Goal: Check status: Check status

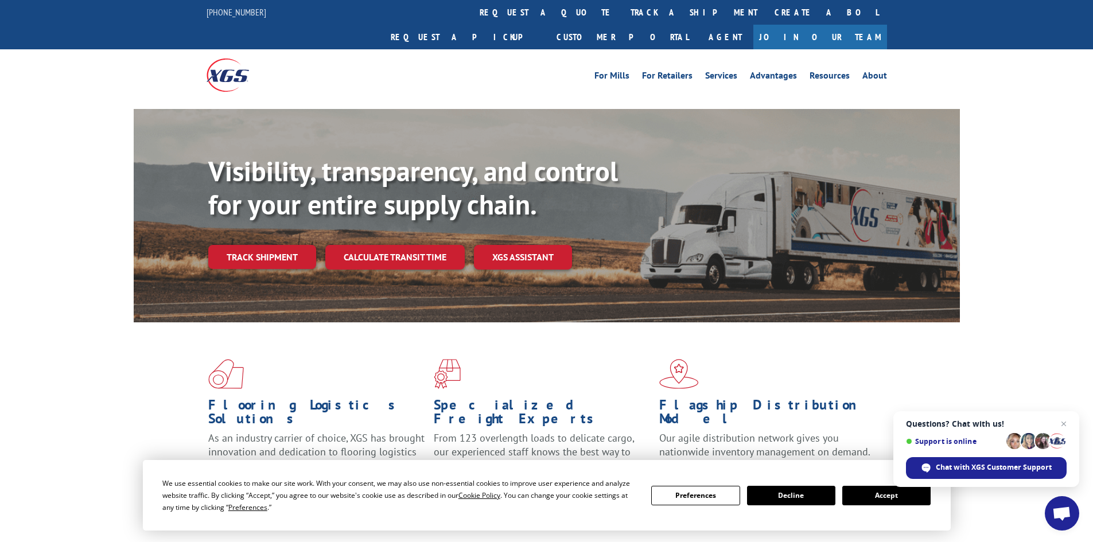
click at [286, 245] on link "Track shipment" at bounding box center [262, 257] width 108 height 24
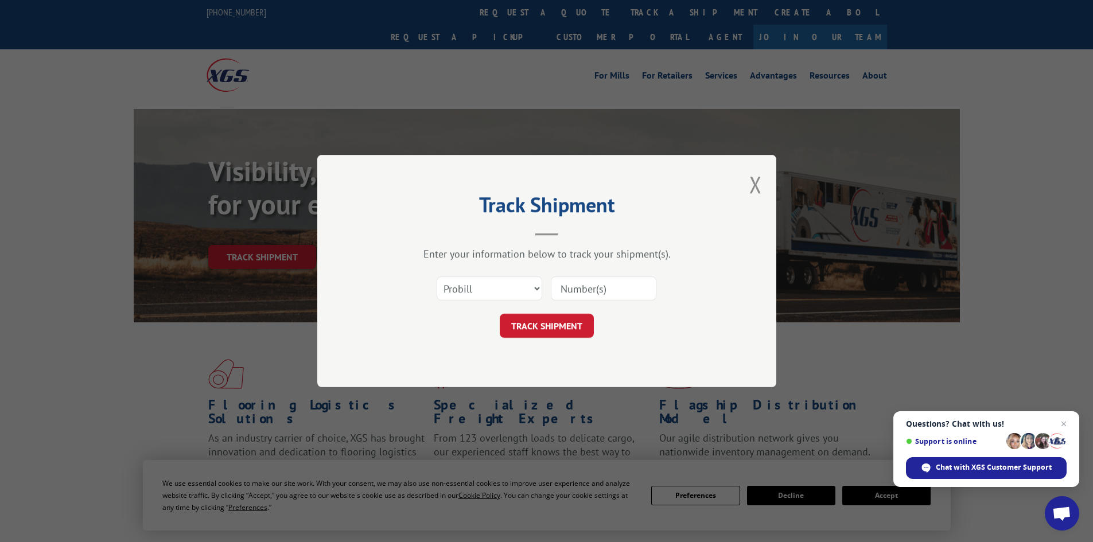
drag, startPoint x: 548, startPoint y: 290, endPoint x: 517, endPoint y: 284, distance: 31.5
click at [534, 287] on div "Select category... Probill BOL PO" at bounding box center [547, 289] width 344 height 38
click at [517, 284] on select "Select category... Probill BOL PO" at bounding box center [490, 289] width 106 height 24
select select "po"
click at [437, 277] on select "Select category... Probill BOL PO" at bounding box center [490, 289] width 106 height 24
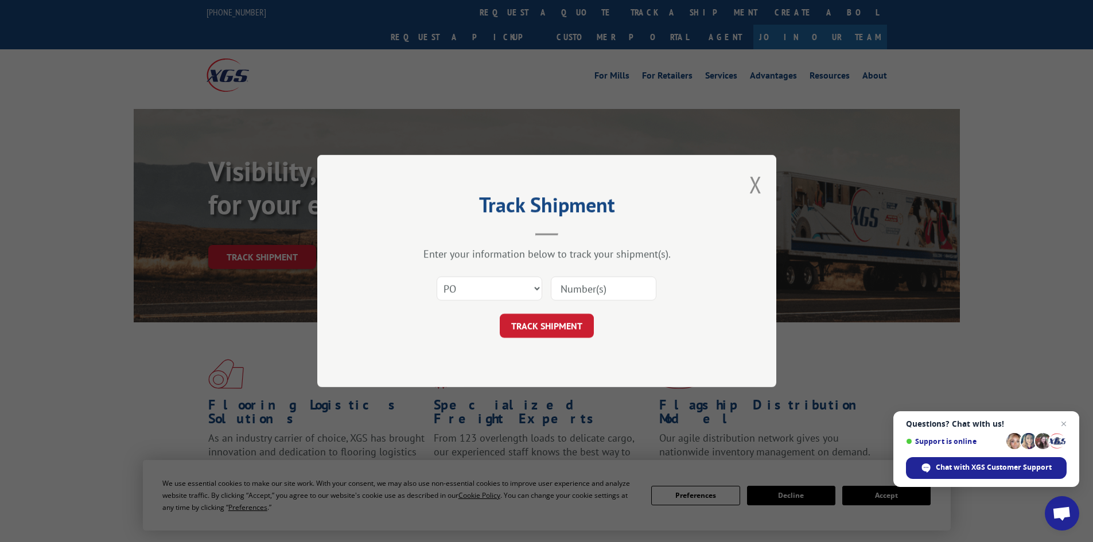
click at [618, 279] on input at bounding box center [604, 289] width 106 height 24
paste input "83507542"
type input "83507542"
click at [565, 308] on div "Select category... Probill BOL PO 83507542" at bounding box center [547, 289] width 344 height 38
click at [569, 320] on button "TRACK SHIPMENT" at bounding box center [547, 326] width 94 height 24
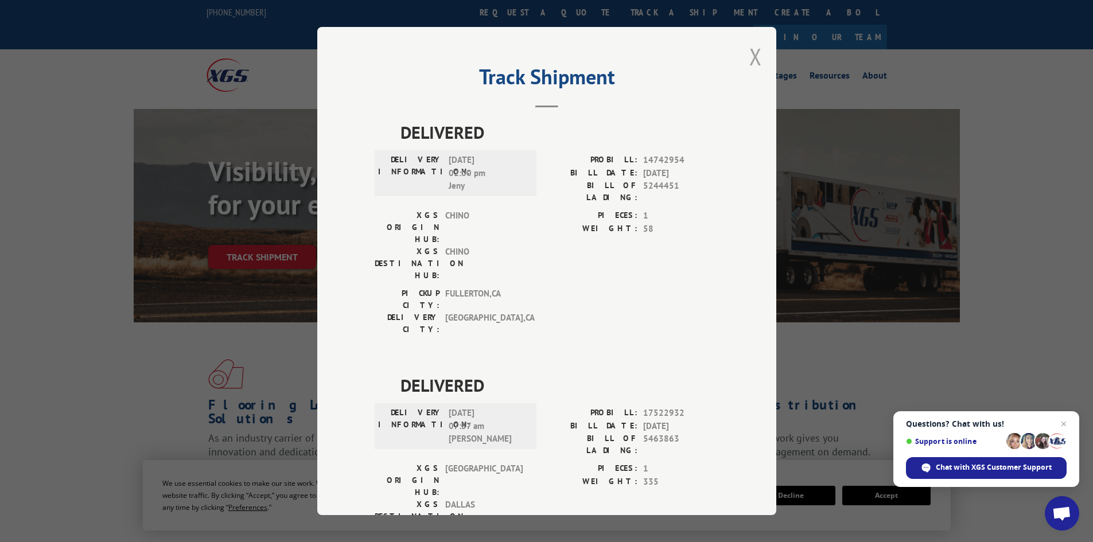
click at [749, 67] on button "Close modal" at bounding box center [755, 56] width 13 height 30
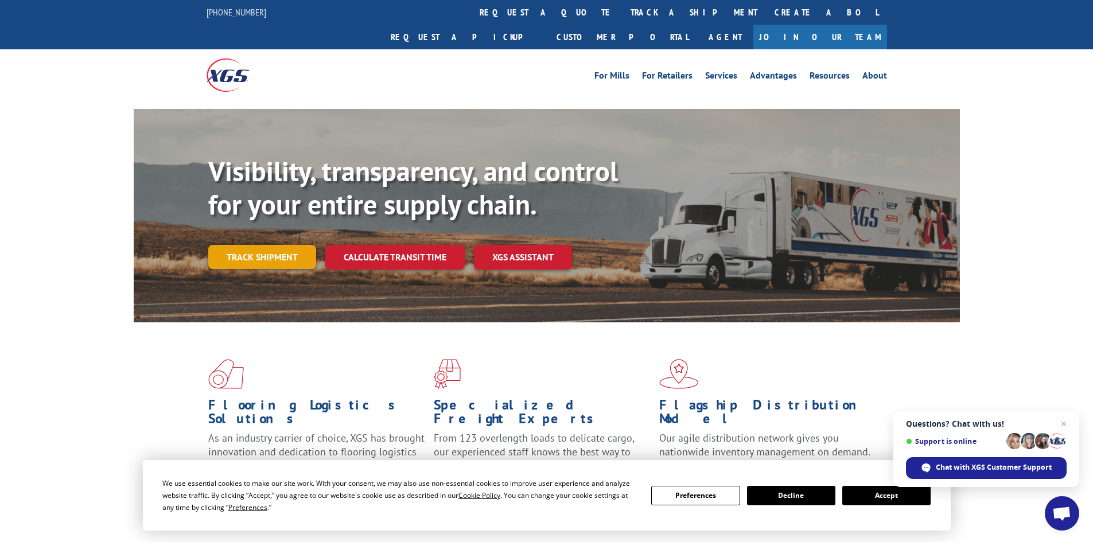
click at [217, 245] on link "Track shipment" at bounding box center [262, 257] width 108 height 24
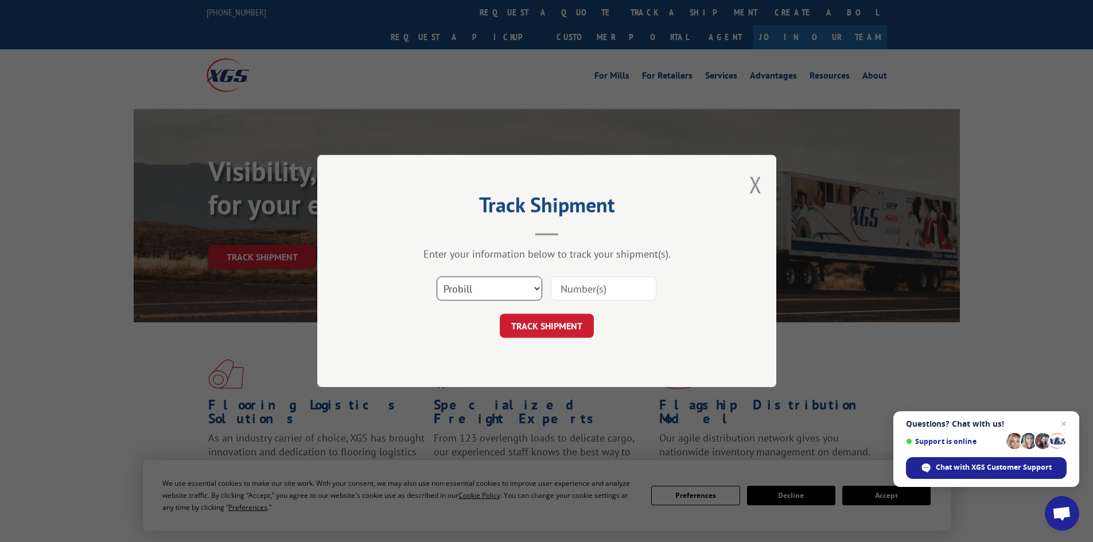
drag, startPoint x: 458, startPoint y: 299, endPoint x: 482, endPoint y: 275, distance: 34.1
click at [461, 293] on select "Select category... Probill BOL PO" at bounding box center [490, 289] width 106 height 24
drag, startPoint x: 485, startPoint y: 280, endPoint x: 499, endPoint y: 302, distance: 25.8
click at [491, 291] on select "Select category... Probill BOL PO" at bounding box center [490, 289] width 106 height 24
click at [493, 283] on select "Select category... Probill BOL PO" at bounding box center [490, 289] width 106 height 24
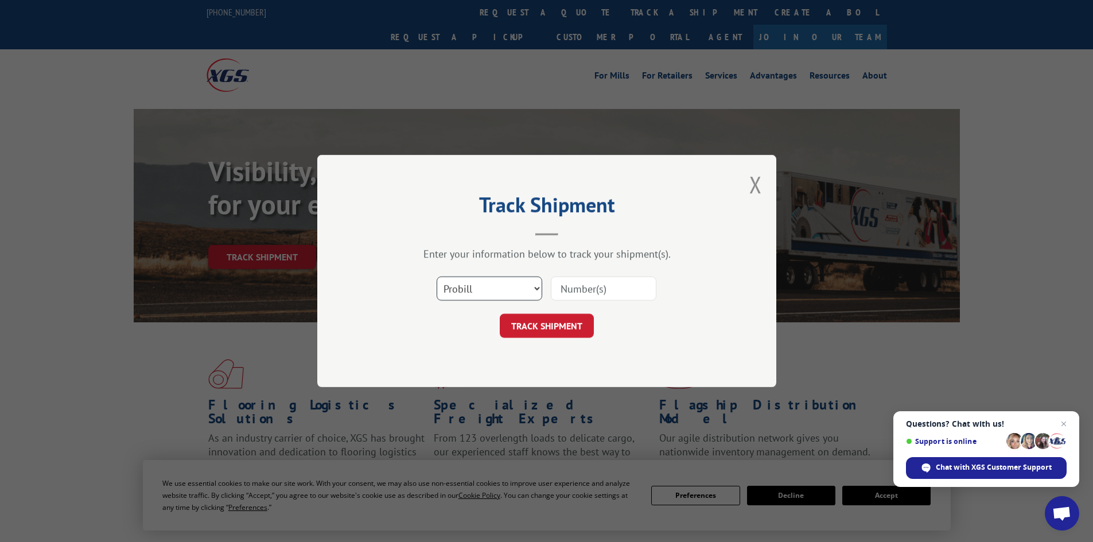
select select "bol"
click at [437, 277] on select "Select category... Probill BOL PO" at bounding box center [490, 289] width 106 height 24
click at [599, 284] on input at bounding box center [604, 289] width 106 height 24
paste input "5463863"
type input "5463863"
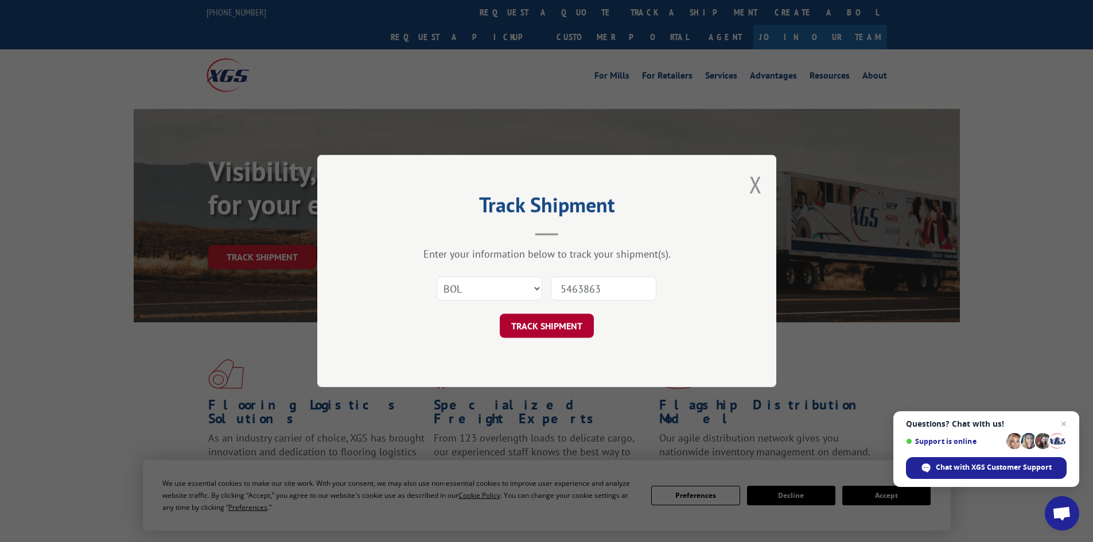
click at [574, 332] on button "TRACK SHIPMENT" at bounding box center [547, 326] width 94 height 24
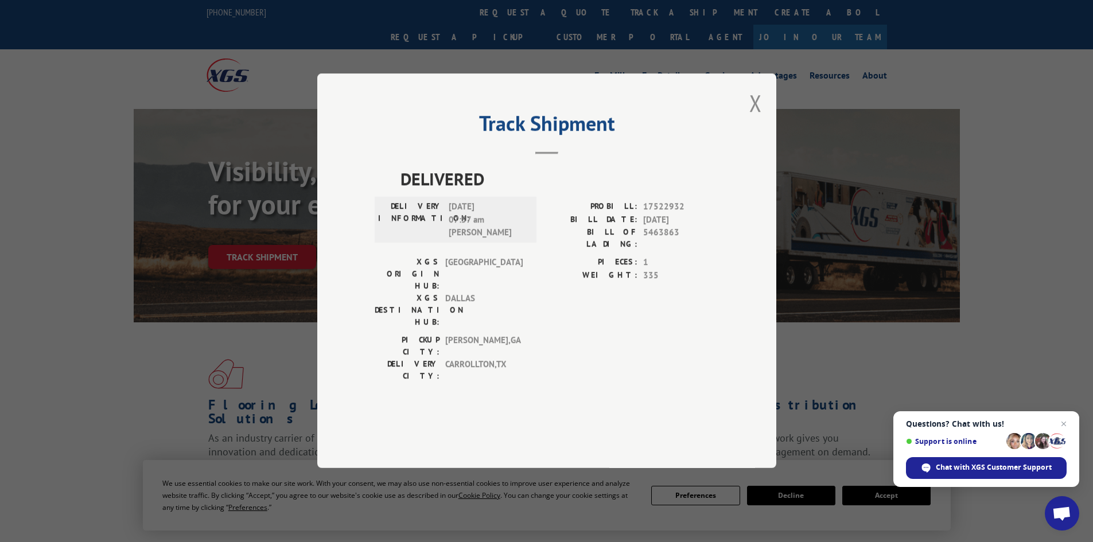
click at [251, 299] on div "Track Shipment DELIVERED DELIVERY INFORMATION: [DATE] 07:57 am [PERSON_NAME]: 1…" at bounding box center [546, 271] width 1093 height 542
click at [754, 118] on button "Close modal" at bounding box center [755, 103] width 13 height 30
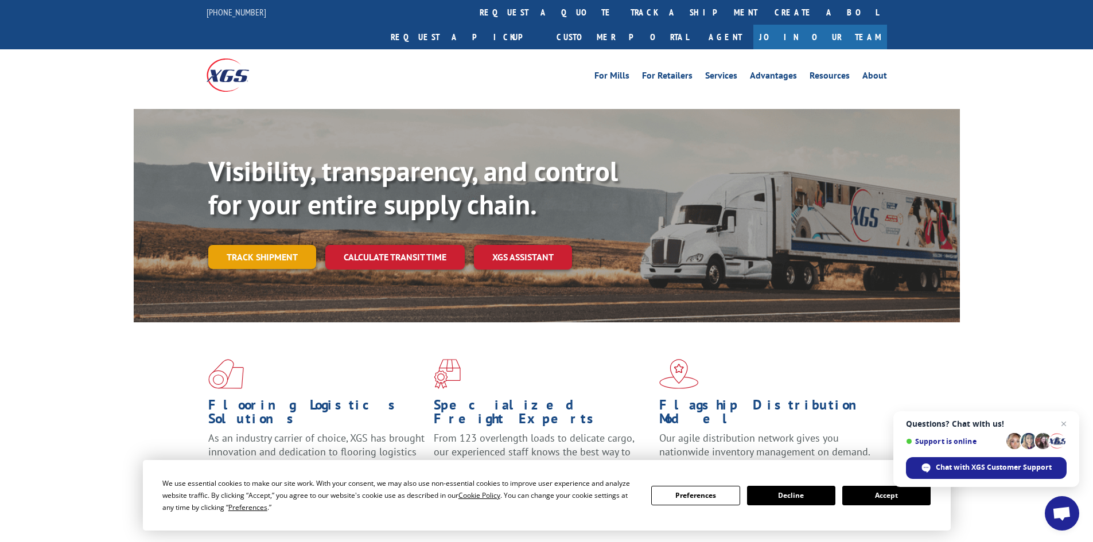
click at [225, 245] on link "Track shipment" at bounding box center [262, 257] width 108 height 24
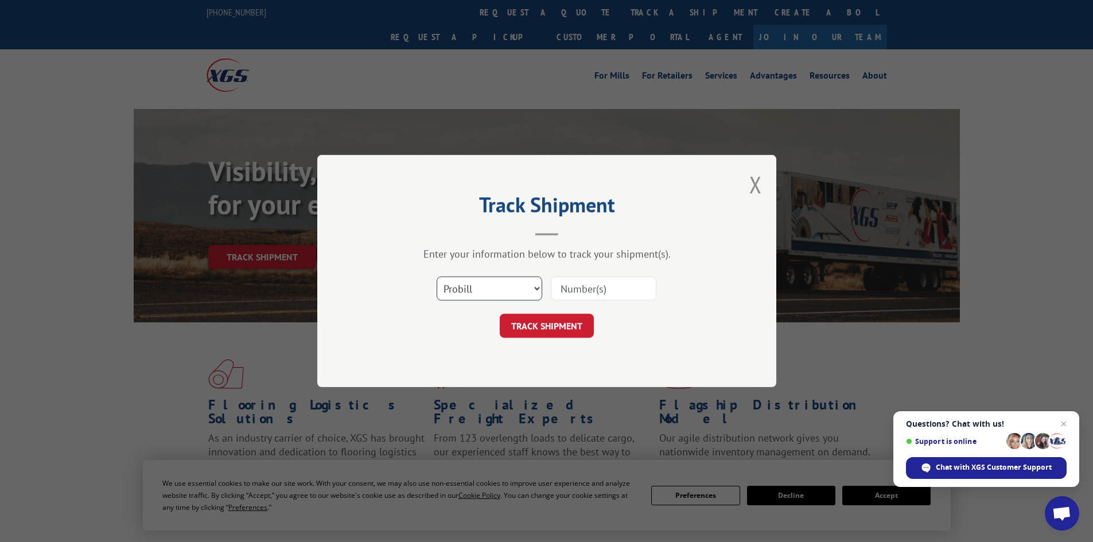
click at [531, 288] on select "Select category... Probill BOL PO" at bounding box center [490, 289] width 106 height 24
select select "bol"
click at [437, 277] on select "Select category... Probill BOL PO" at bounding box center [490, 289] width 106 height 24
click at [600, 296] on input at bounding box center [604, 289] width 106 height 24
paste input "5470567"
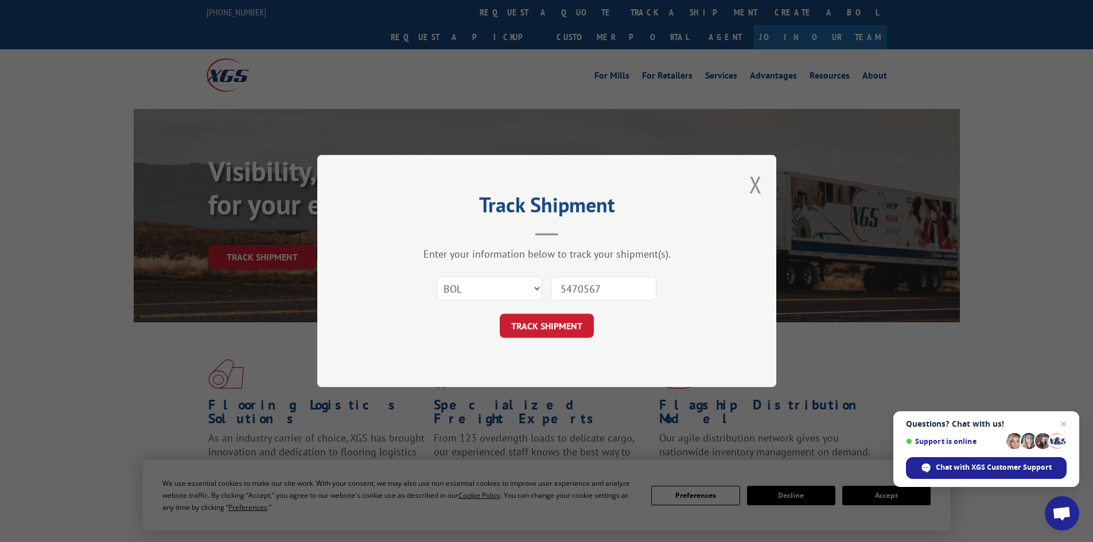
type input "5470567"
click at [572, 317] on button "TRACK SHIPMENT" at bounding box center [547, 326] width 94 height 24
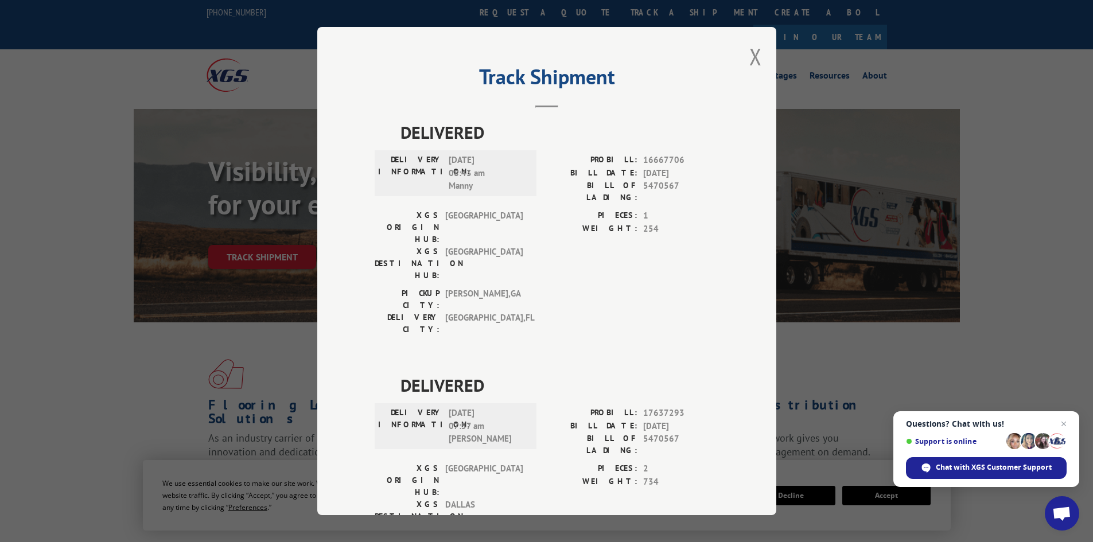
drag, startPoint x: 445, startPoint y: 379, endPoint x: 320, endPoint y: 381, distance: 125.7
click at [449, 407] on span "[DATE] 07:57 am [PERSON_NAME]" at bounding box center [487, 426] width 77 height 39
